Goal: Task Accomplishment & Management: Manage account settings

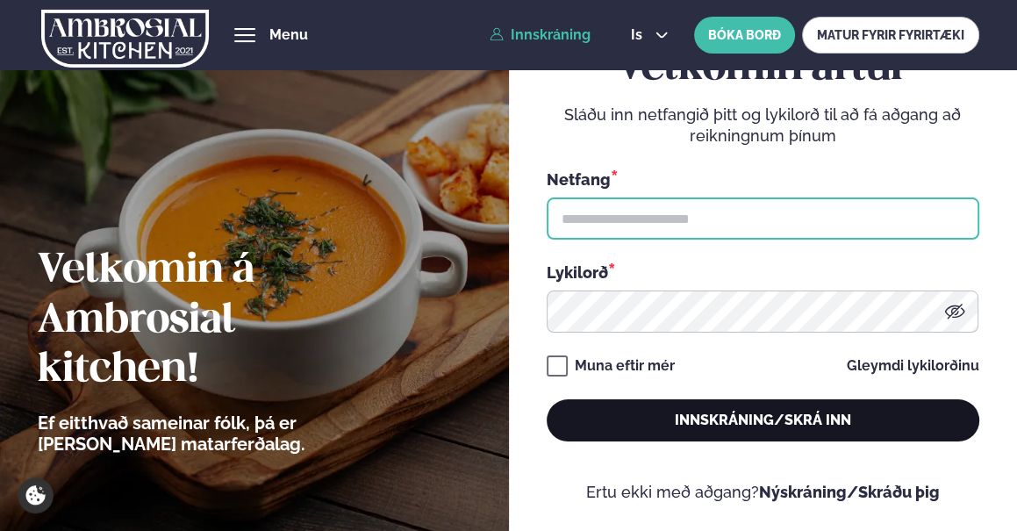
type input "**********"
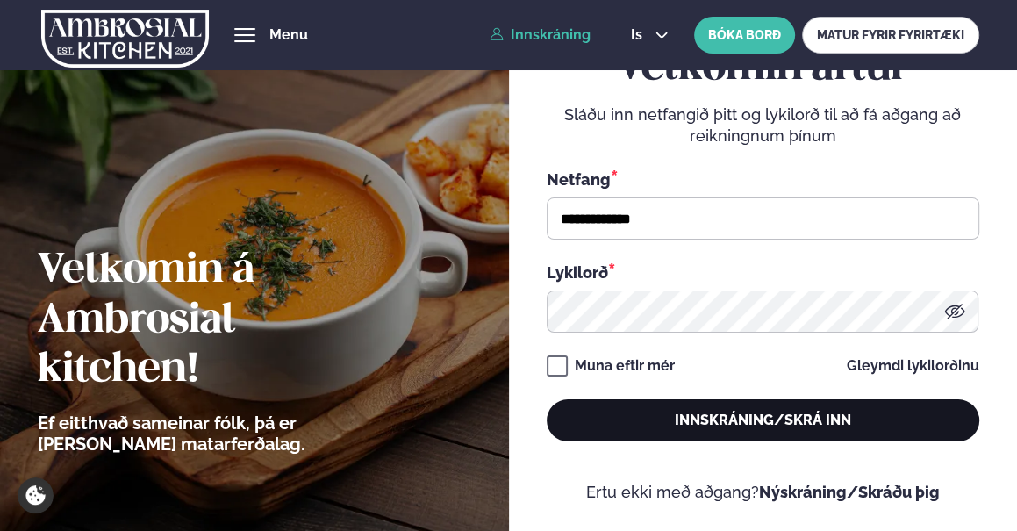
click at [753, 424] on button "Innskráning/Skrá inn" at bounding box center [763, 420] width 433 height 42
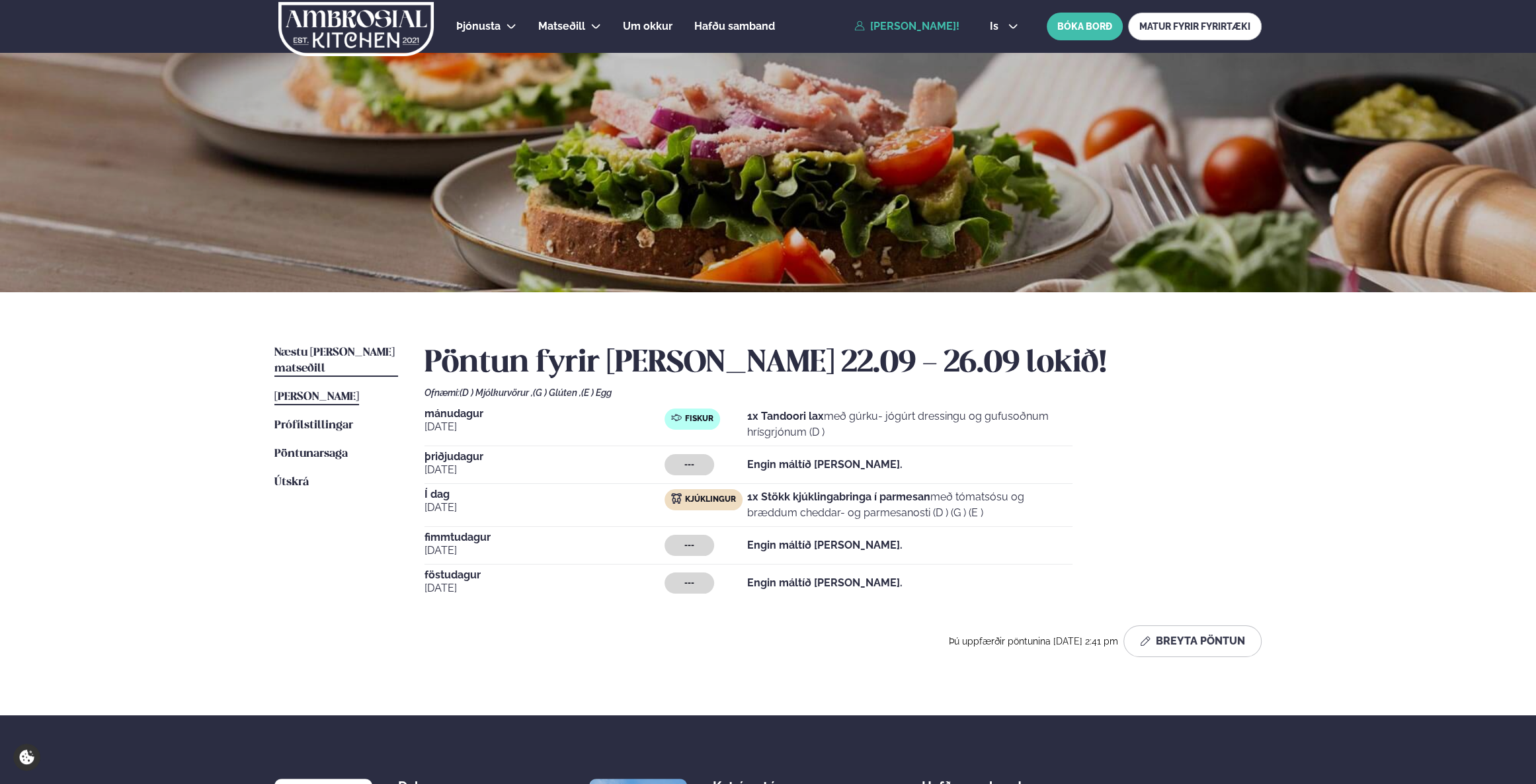
click at [343, 358] on link "Næstu [PERSON_NAME] matseðill Næsta vika" at bounding box center [336, 361] width 124 height 32
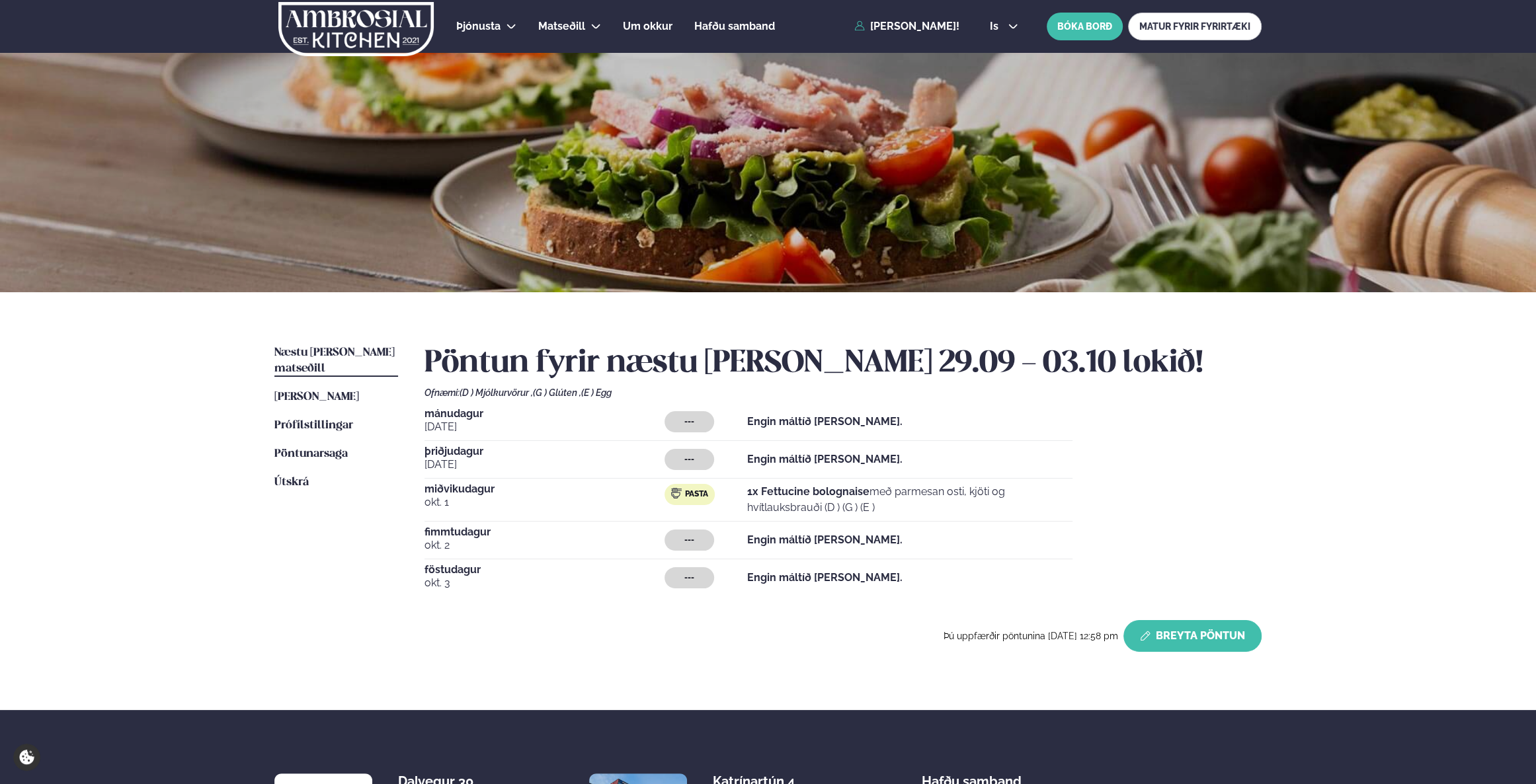
click at [766, 399] on button "Breyta Pöntun" at bounding box center [1192, 636] width 138 height 32
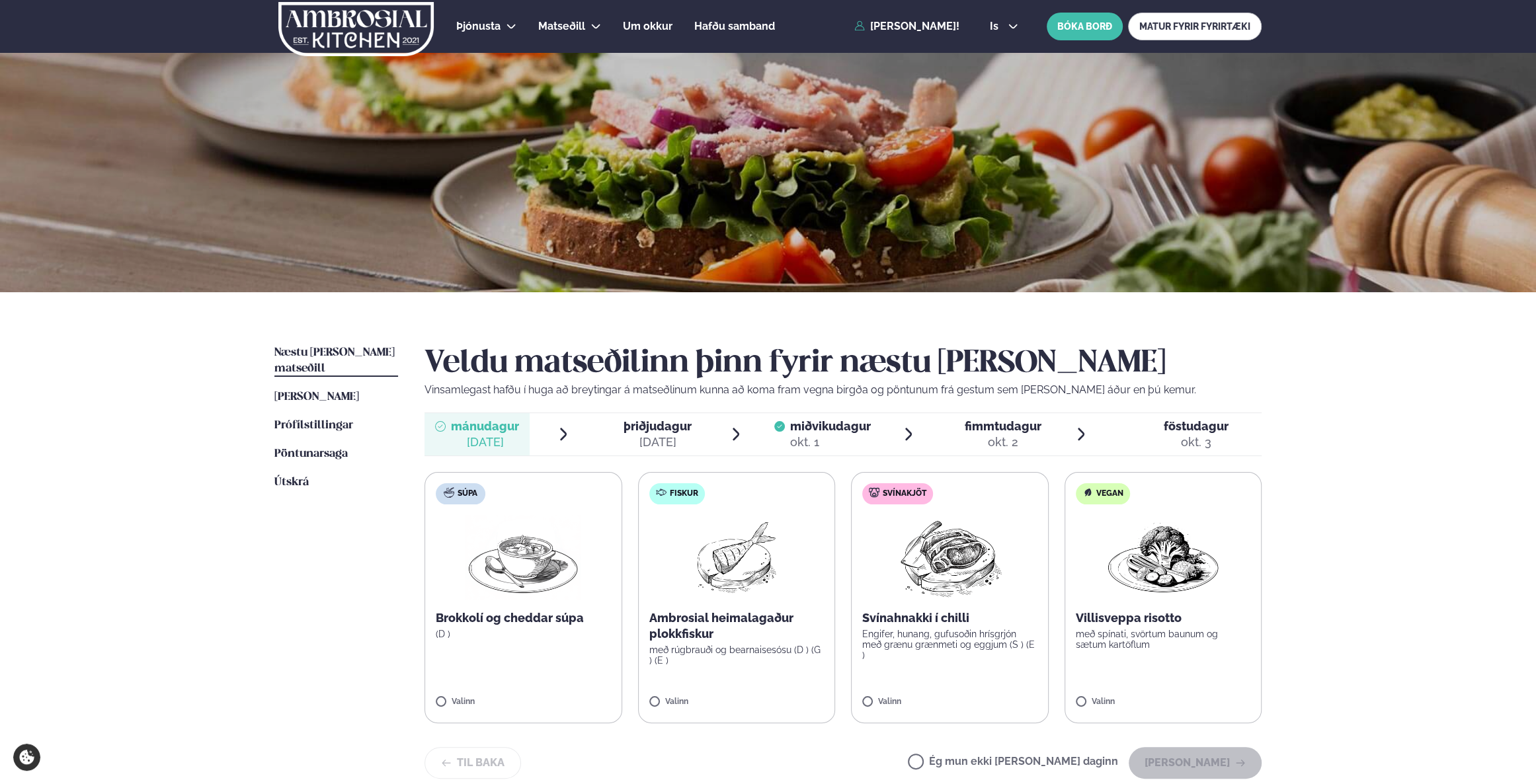
click at [766, 399] on img at bounding box center [1163, 557] width 117 height 84
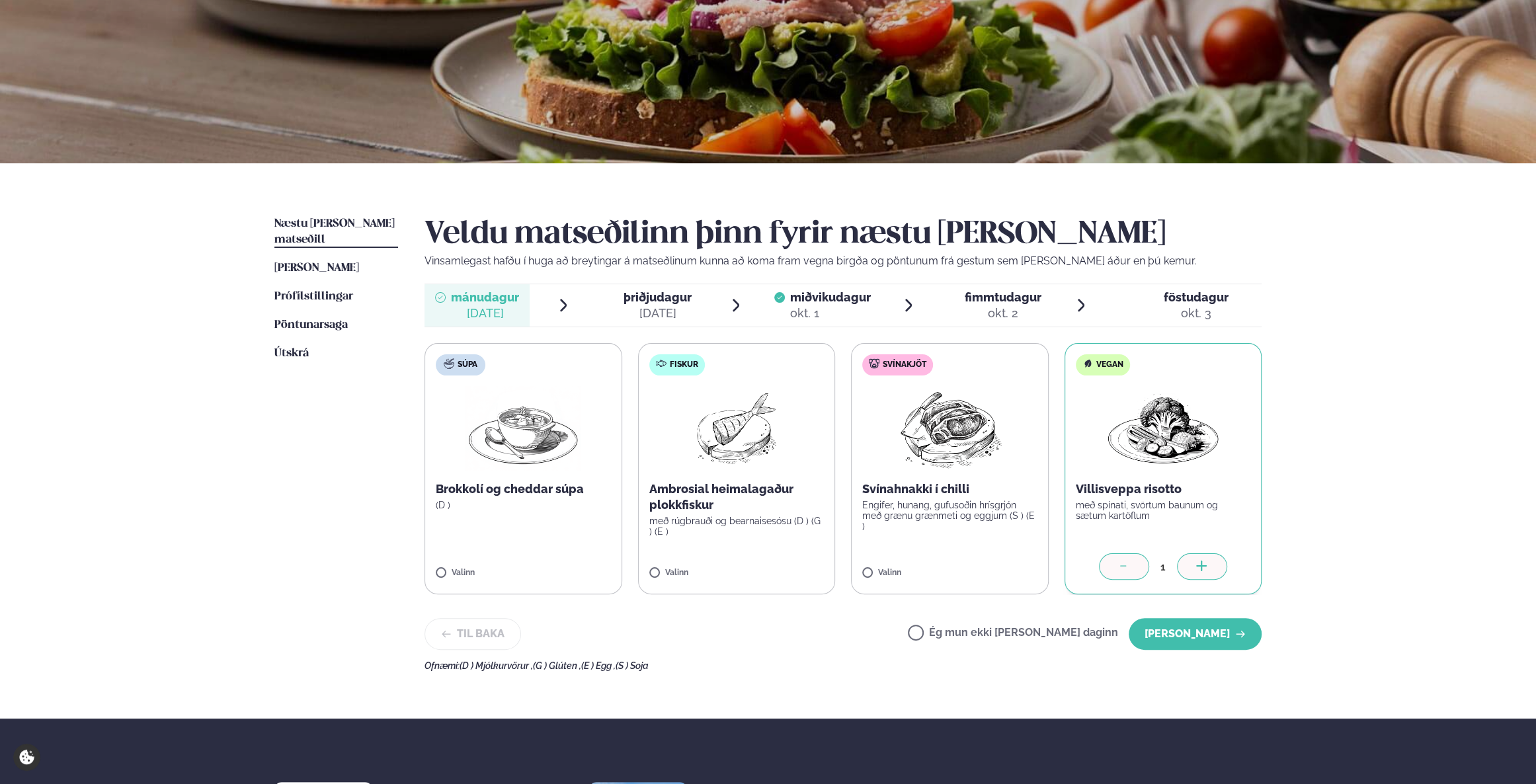
scroll to position [300, 0]
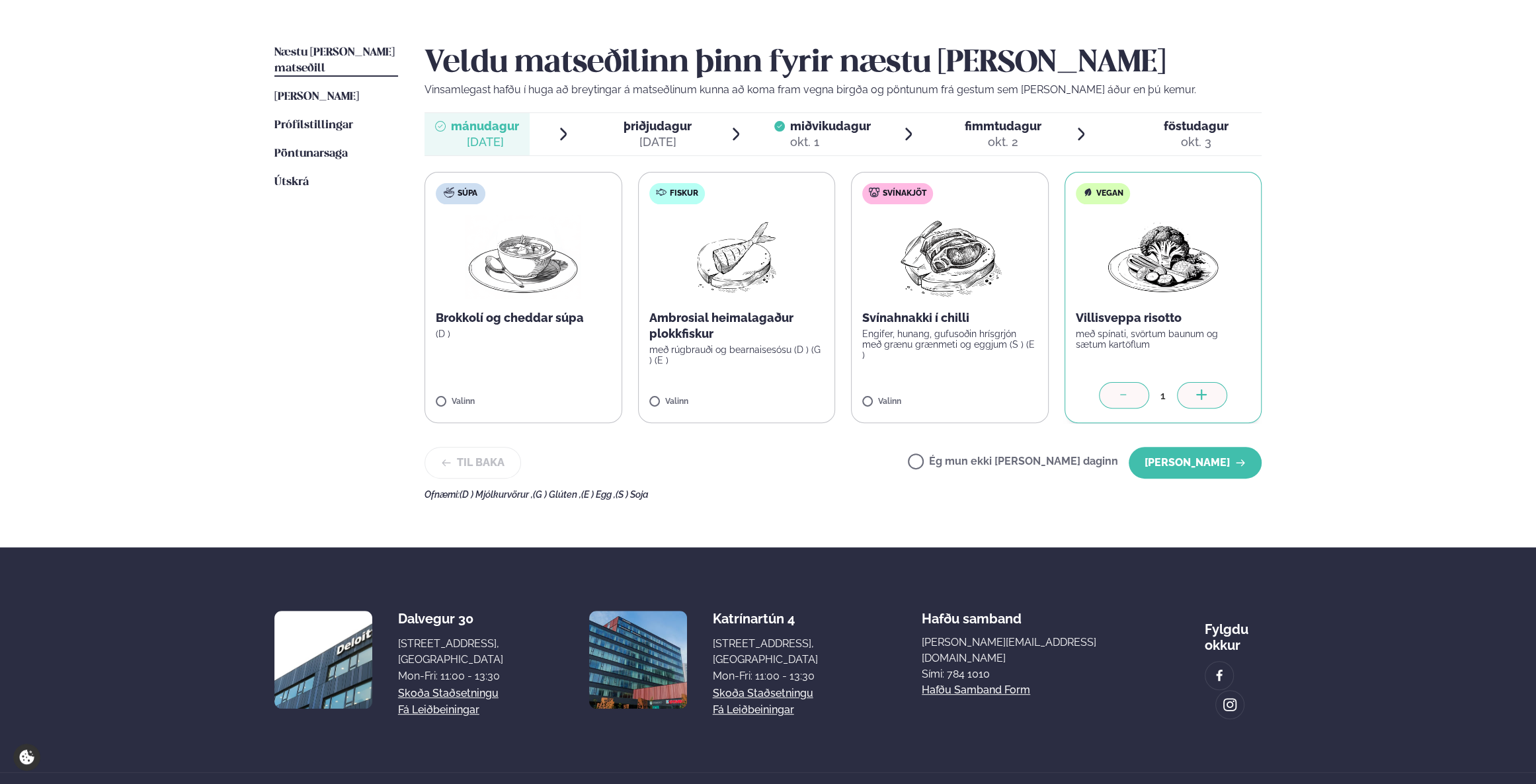
click at [766, 399] on div at bounding box center [1124, 395] width 50 height 26
click at [766, 392] on icon at bounding box center [1125, 396] width 14 height 14
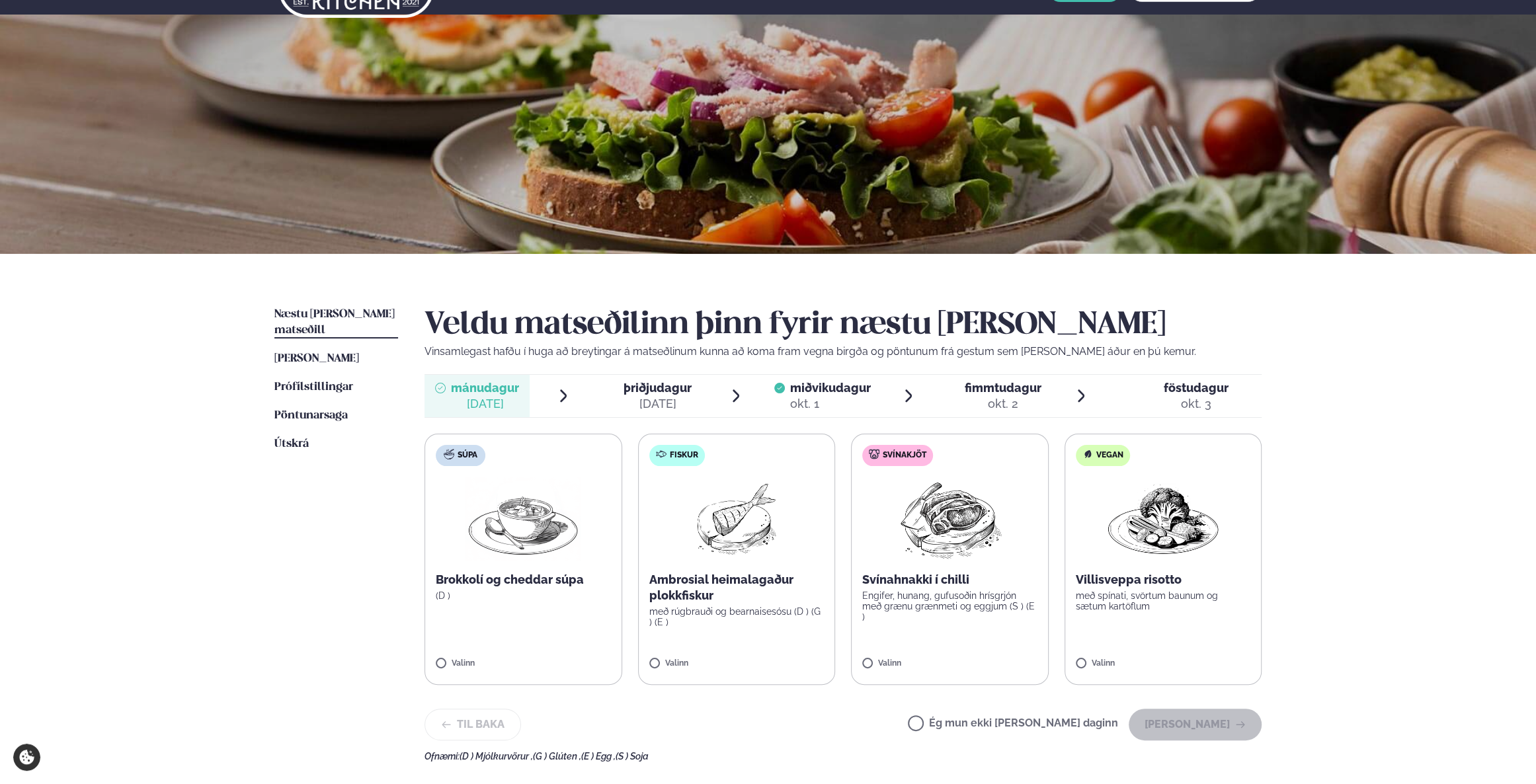
scroll to position [240, 0]
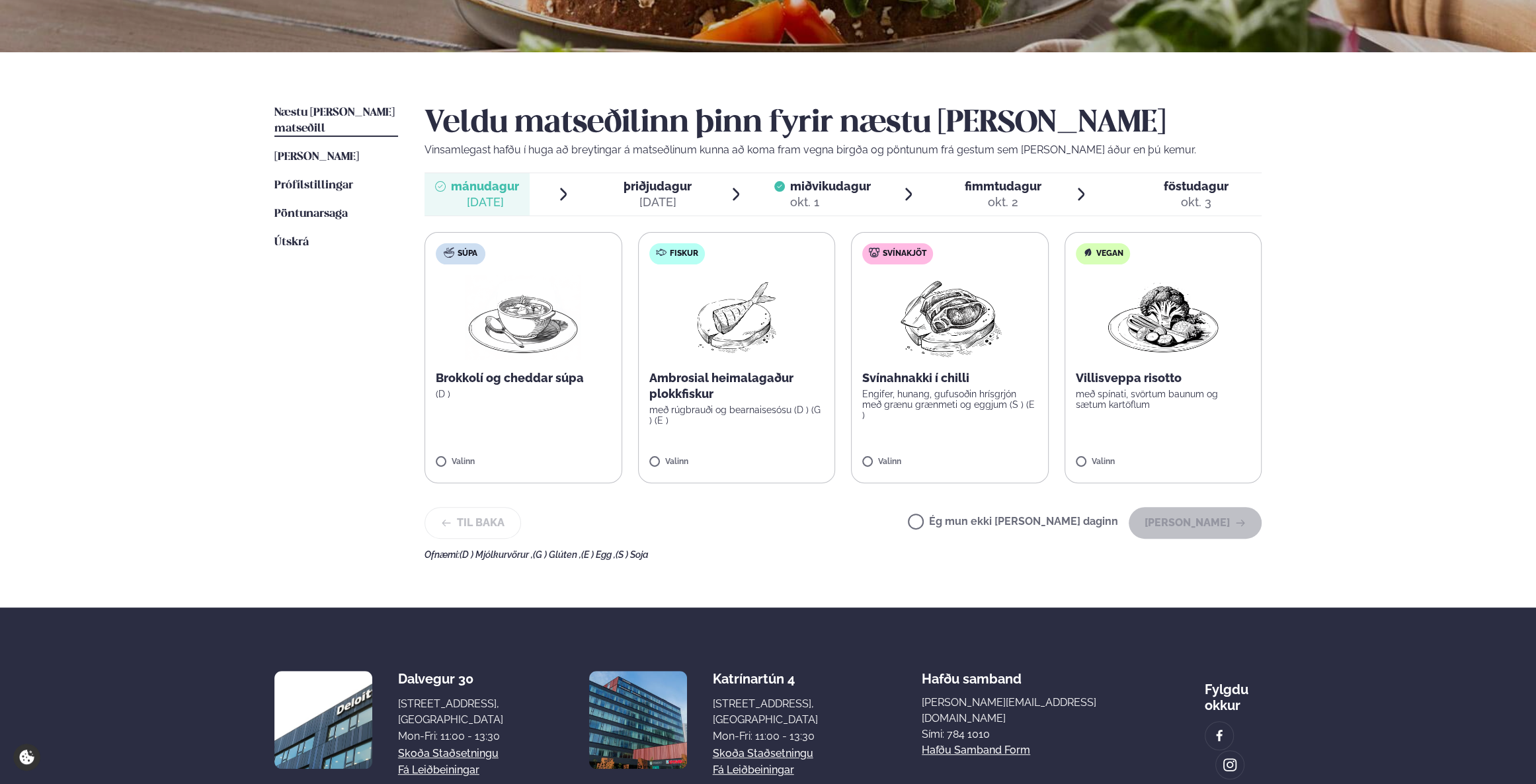
click at [333, 132] on ul "Næstu viku matseðill Næsta vika Þessa viku matseðill Þessa viku Prófílstillinga…" at bounding box center [336, 333] width 124 height 455
click at [321, 151] on span "[PERSON_NAME]" at bounding box center [316, 157] width 84 height 11
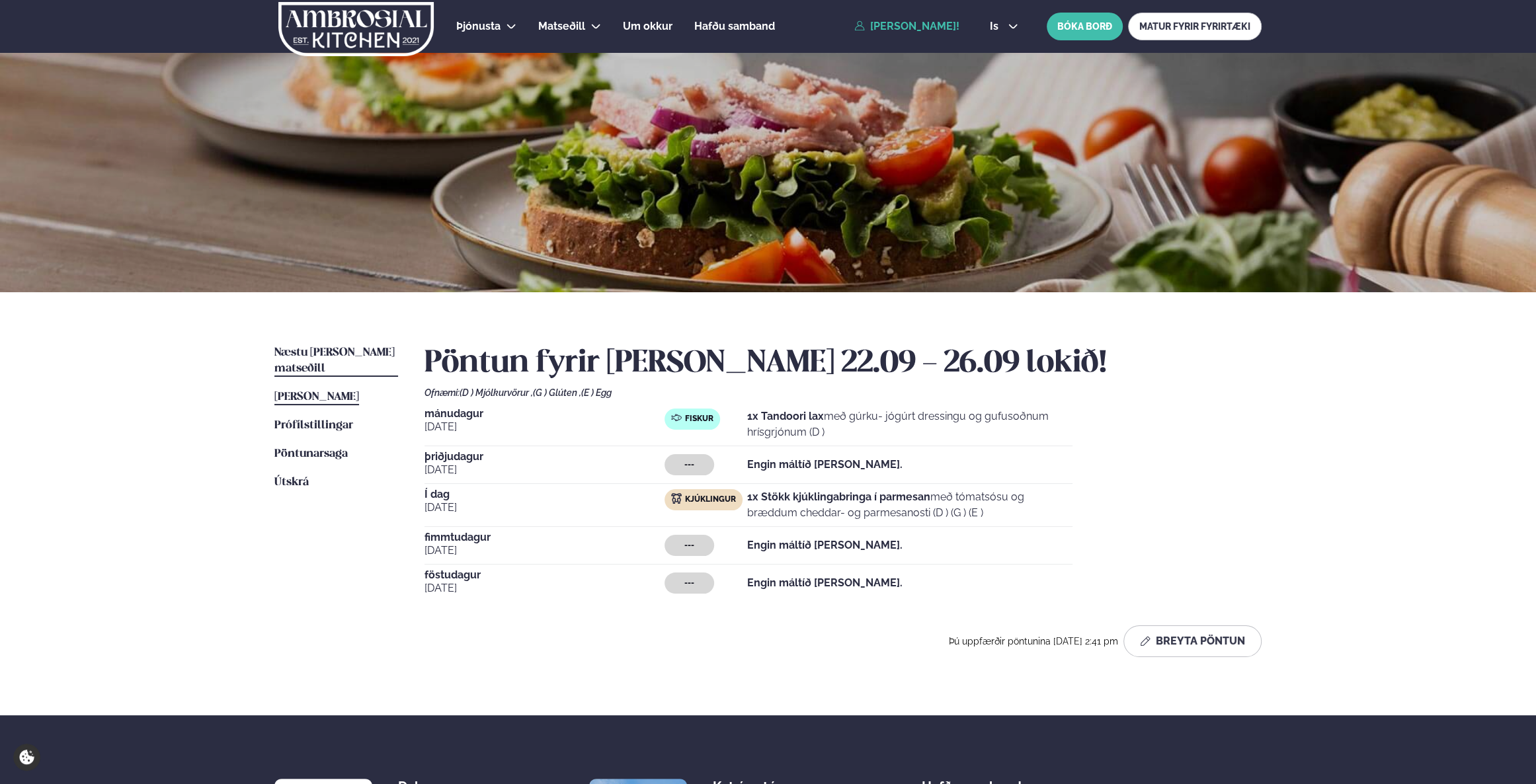
click at [325, 346] on link "Næstu [PERSON_NAME] matseðill Næsta vika" at bounding box center [336, 361] width 124 height 32
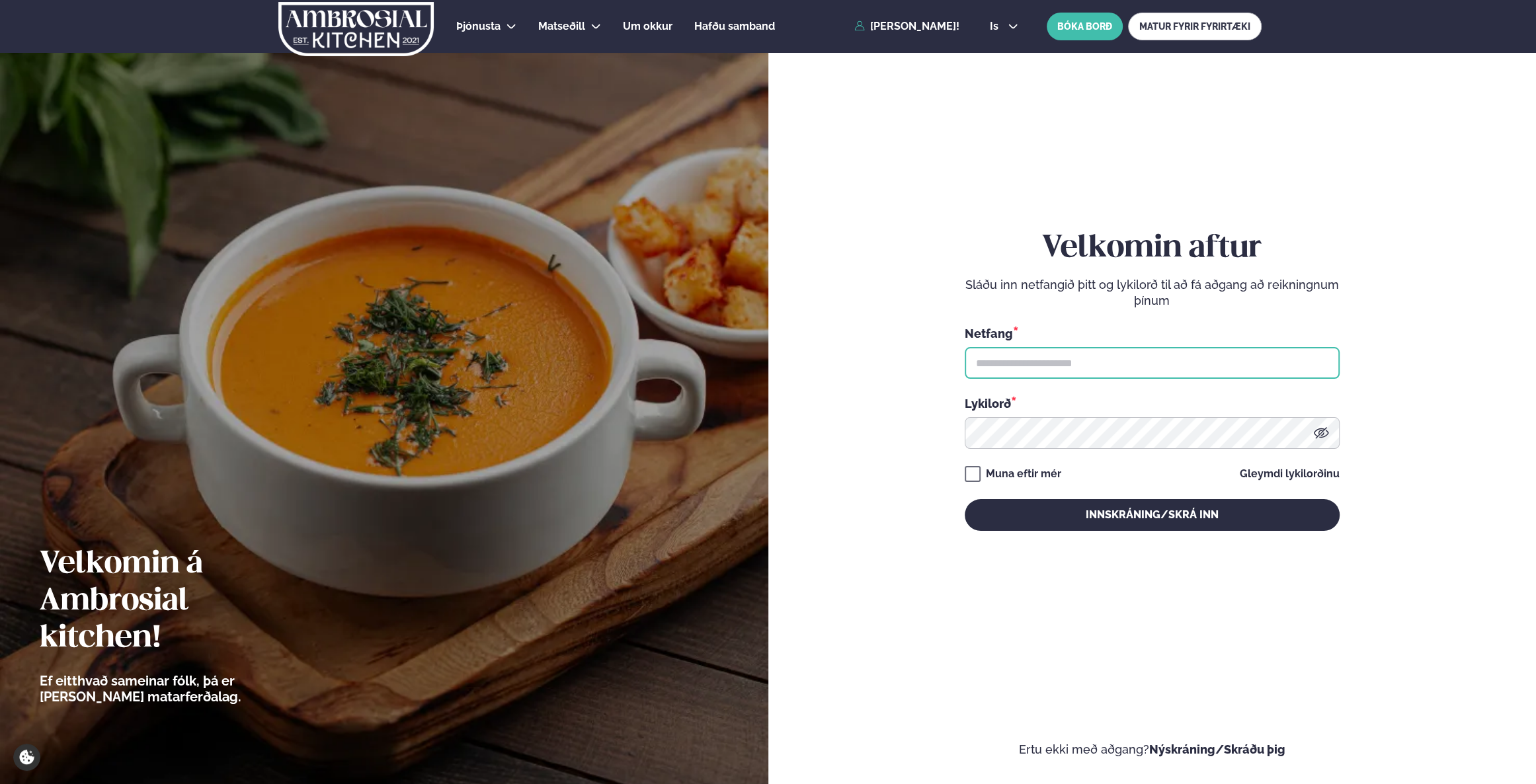
type input "**********"
click at [1171, 531] on div "**********" at bounding box center [1153, 380] width 375 height 701
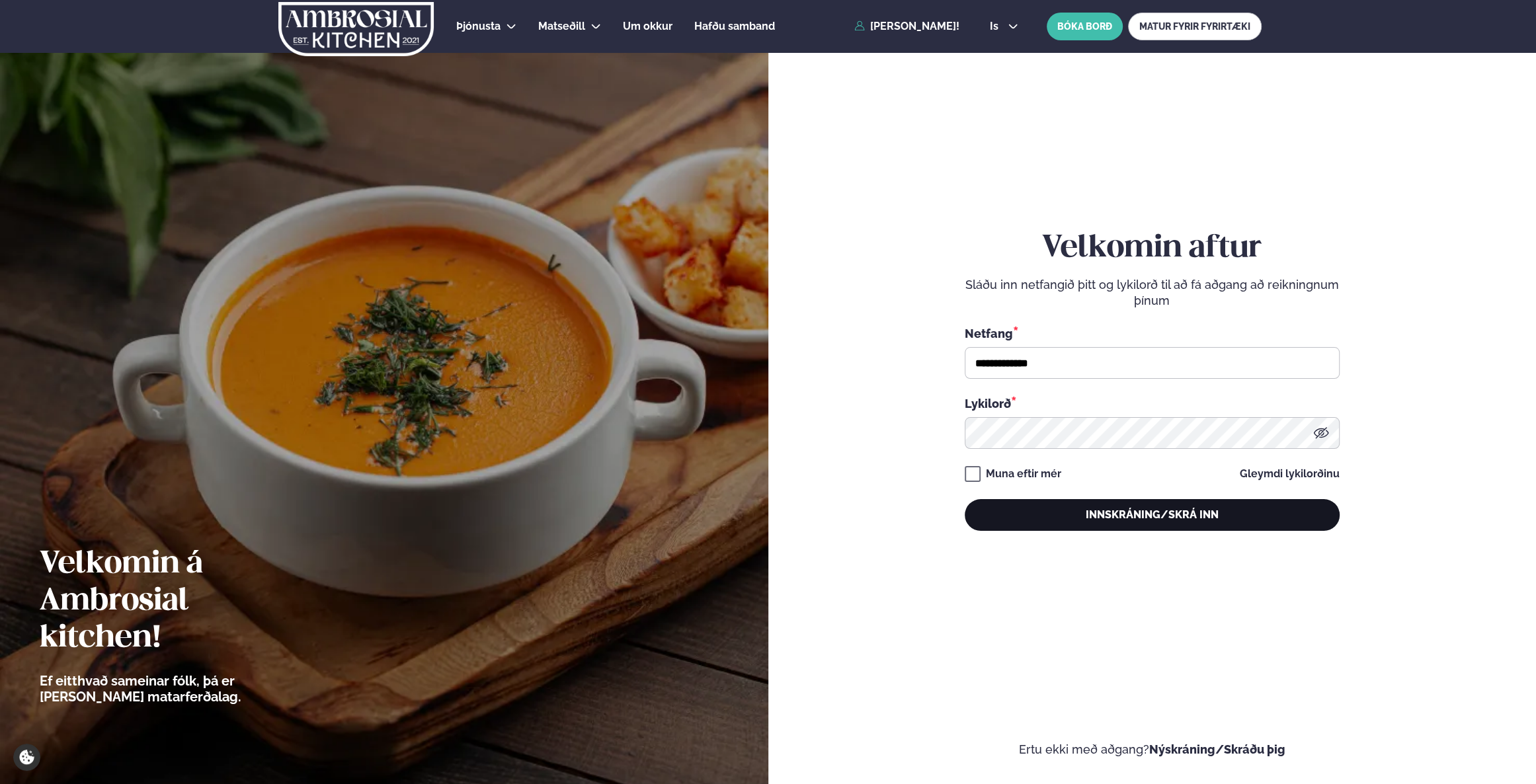
click at [1170, 517] on button "Innskráning/Skrá inn" at bounding box center [1153, 515] width 375 height 32
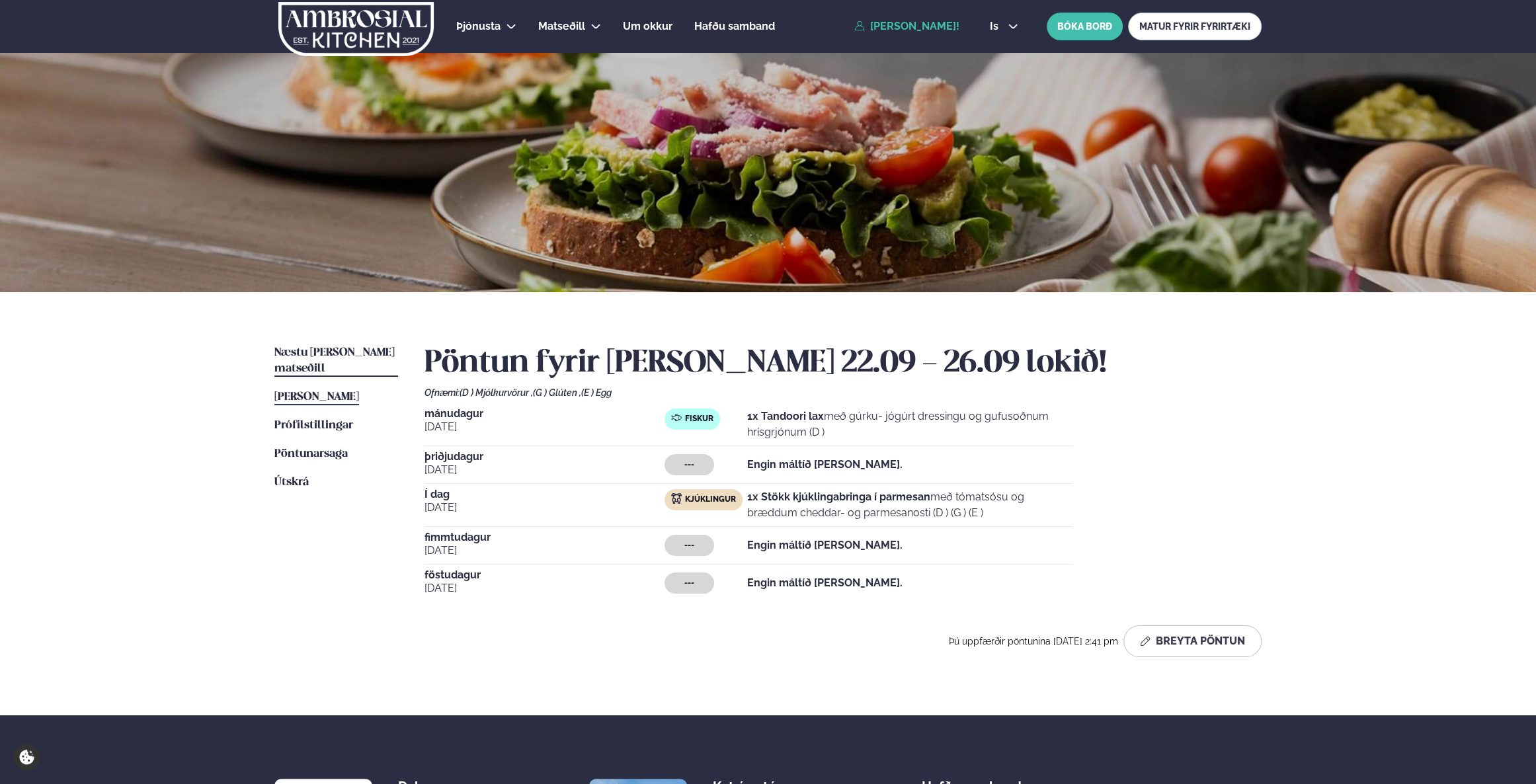
click at [325, 351] on span "Næstu [PERSON_NAME] matseðill" at bounding box center [334, 361] width 121 height 27
